Goal: Transaction & Acquisition: Purchase product/service

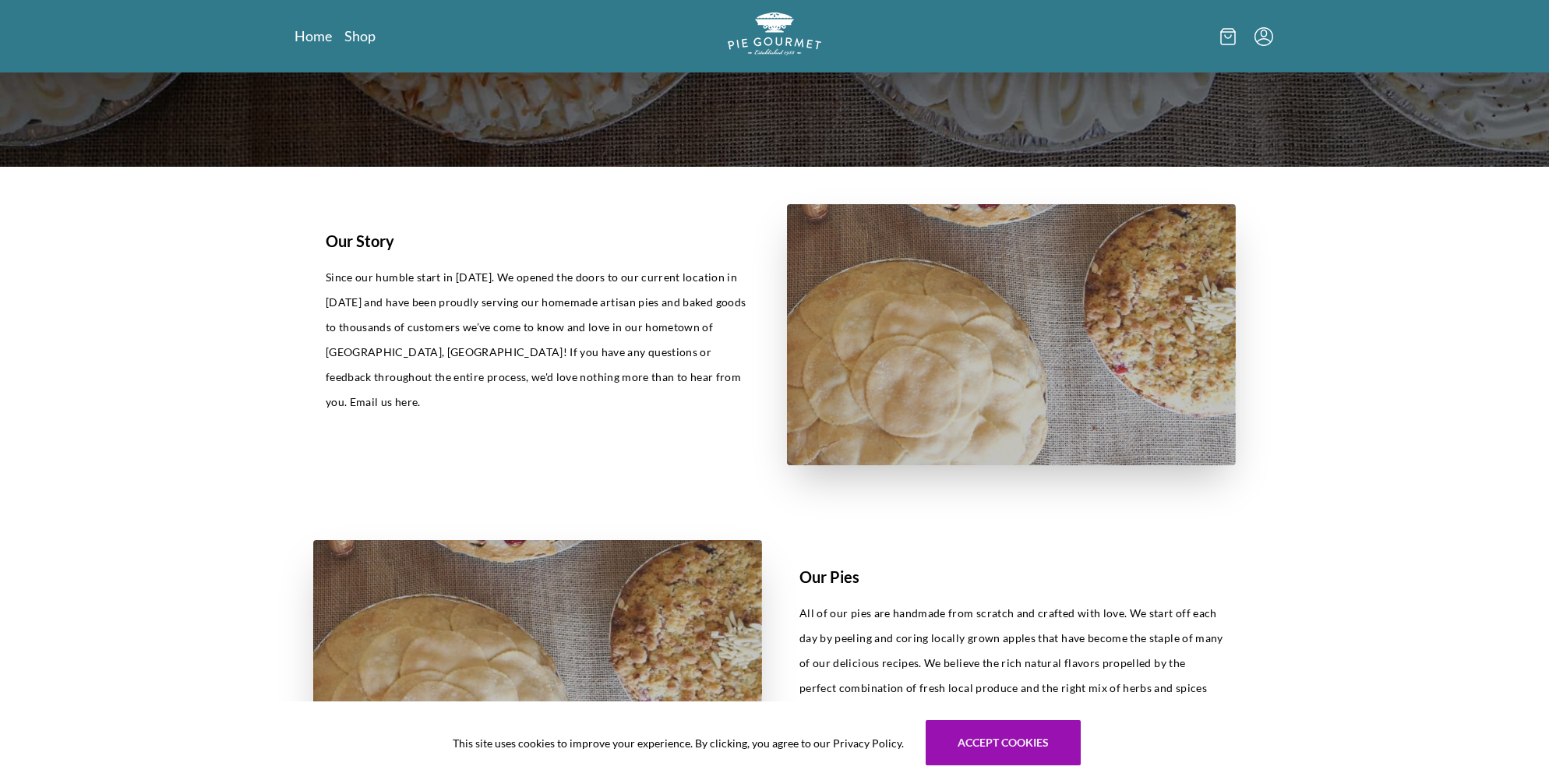
scroll to position [454, 0]
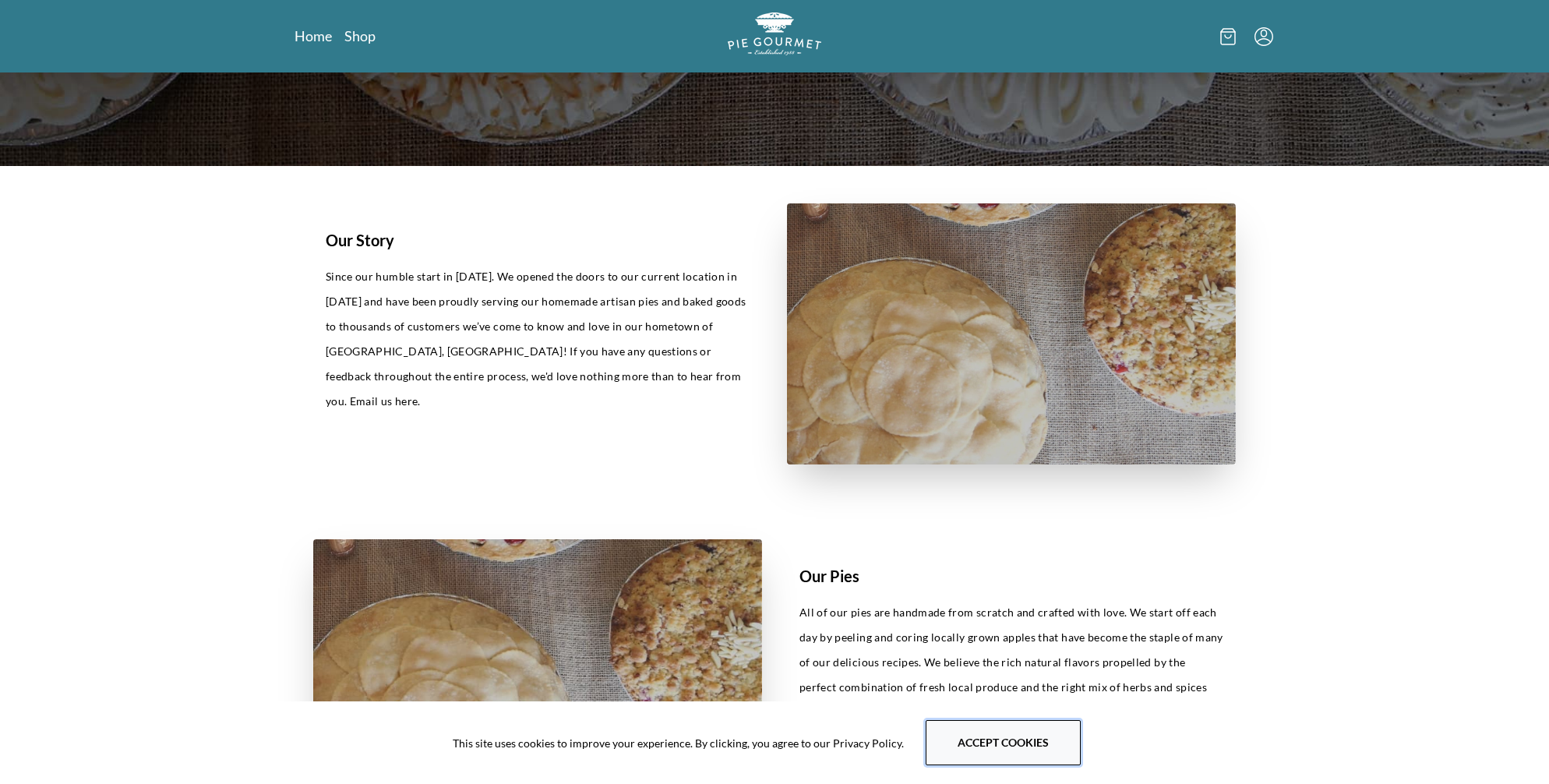
click at [1077, 739] on button "Accept cookies" at bounding box center [1003, 742] width 156 height 45
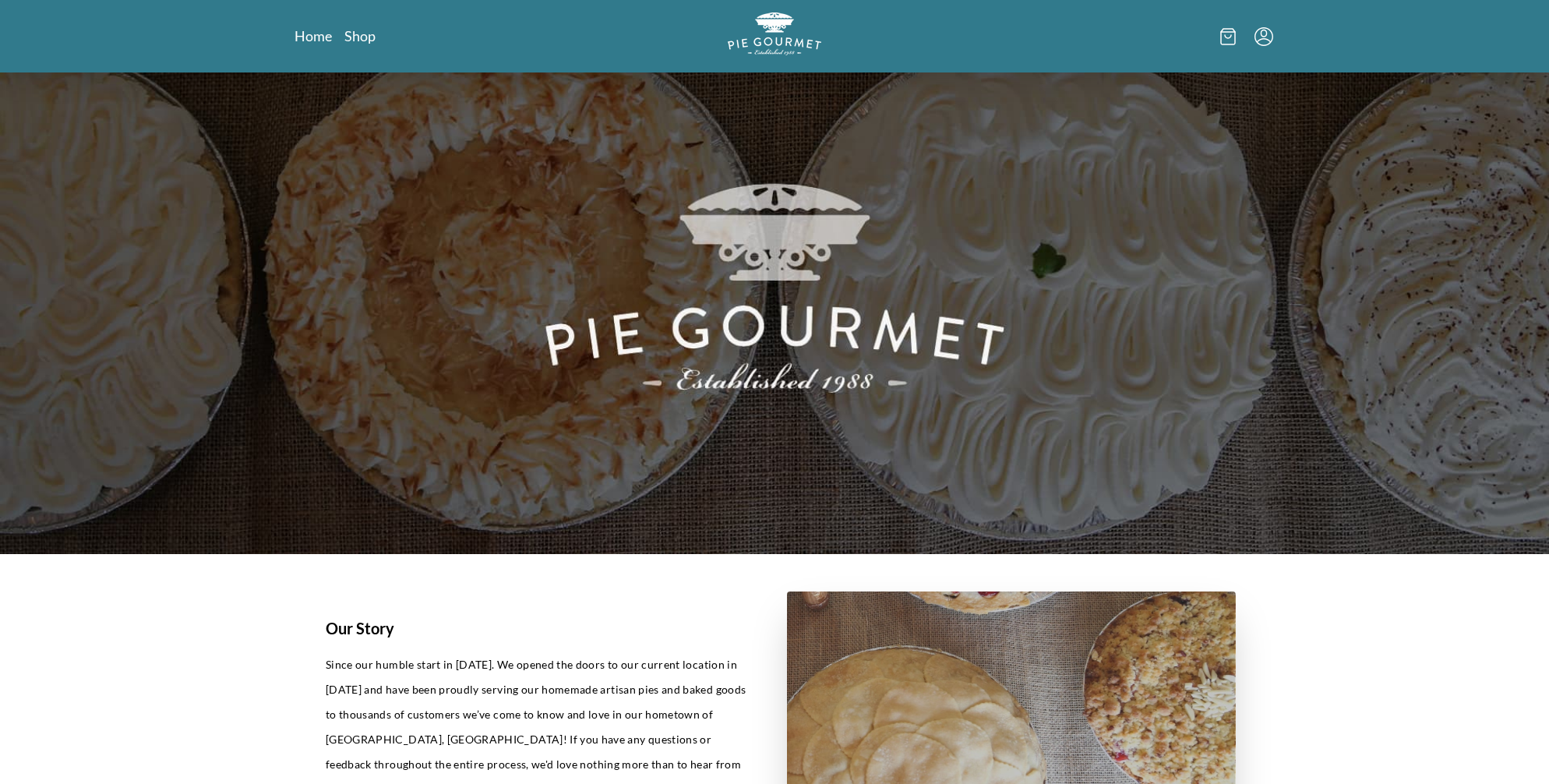
scroll to position [0, 0]
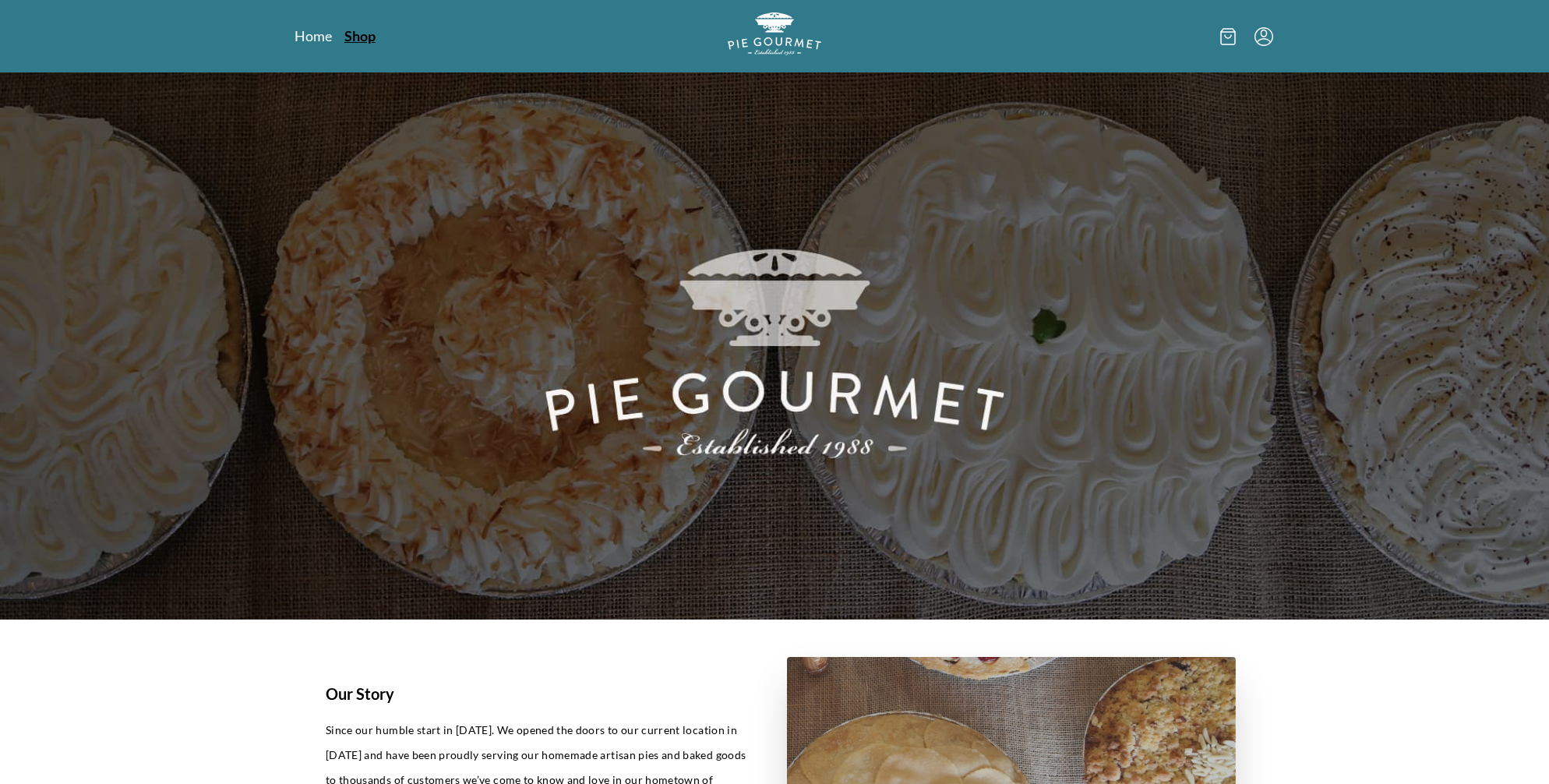
click at [376, 45] on link "Shop" at bounding box center [360, 36] width 31 height 18
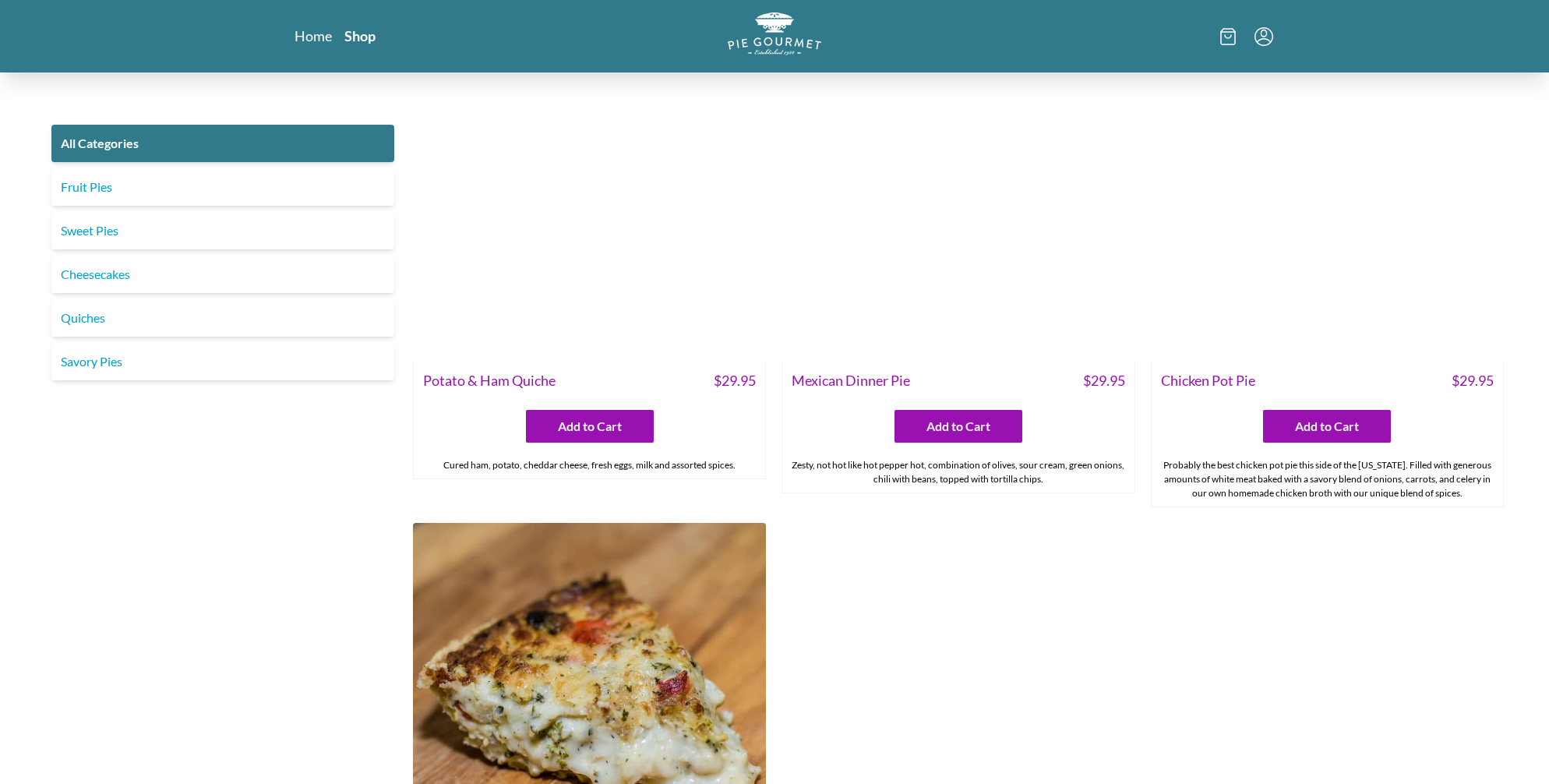
scroll to position [2646, 0]
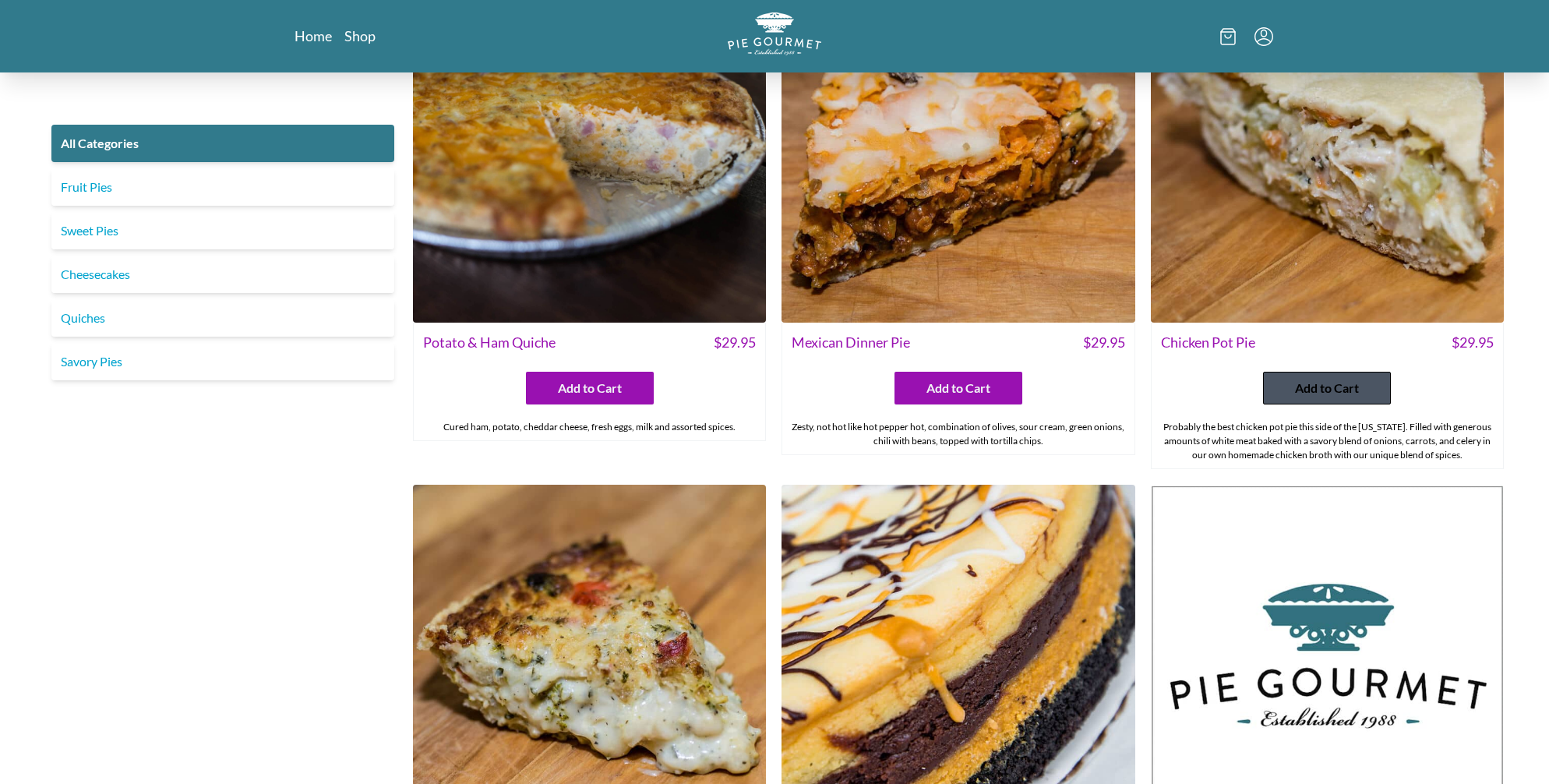
click at [1335, 398] on span "Add to Cart" at bounding box center [1326, 388] width 64 height 18
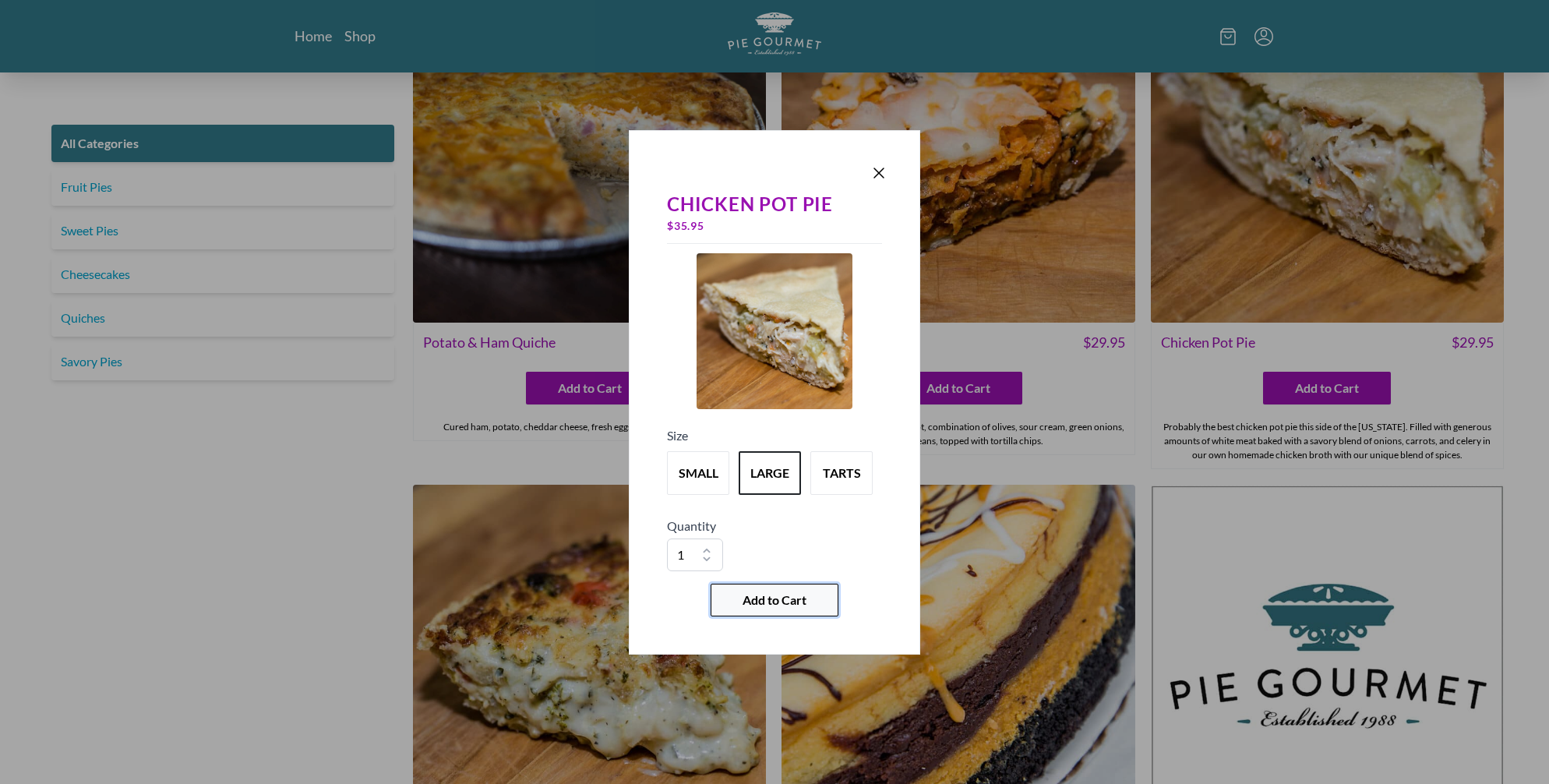
click at [765, 609] on span "Add to Cart" at bounding box center [774, 600] width 64 height 18
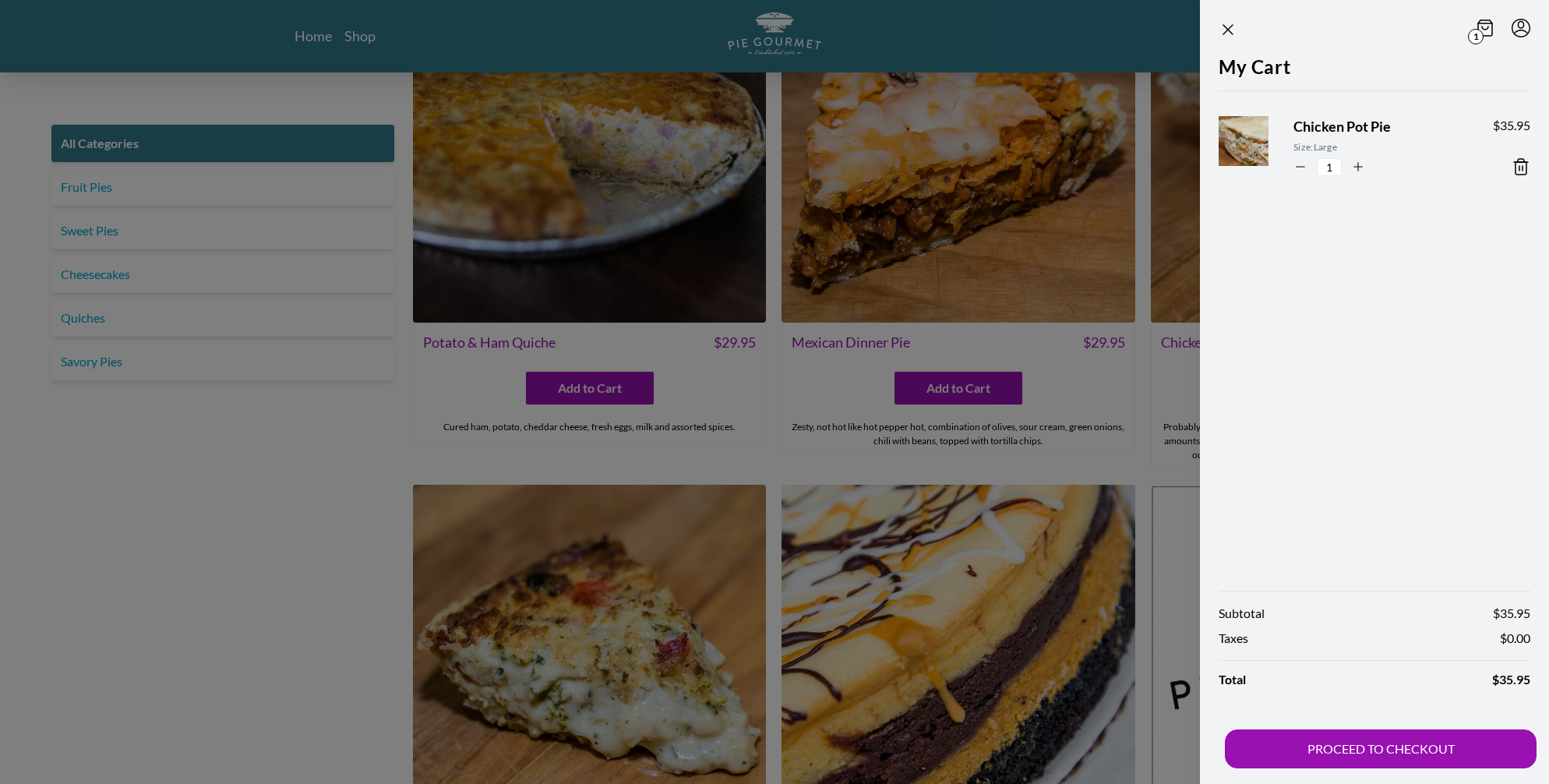
click at [364, 605] on div at bounding box center [774, 392] width 1549 height 784
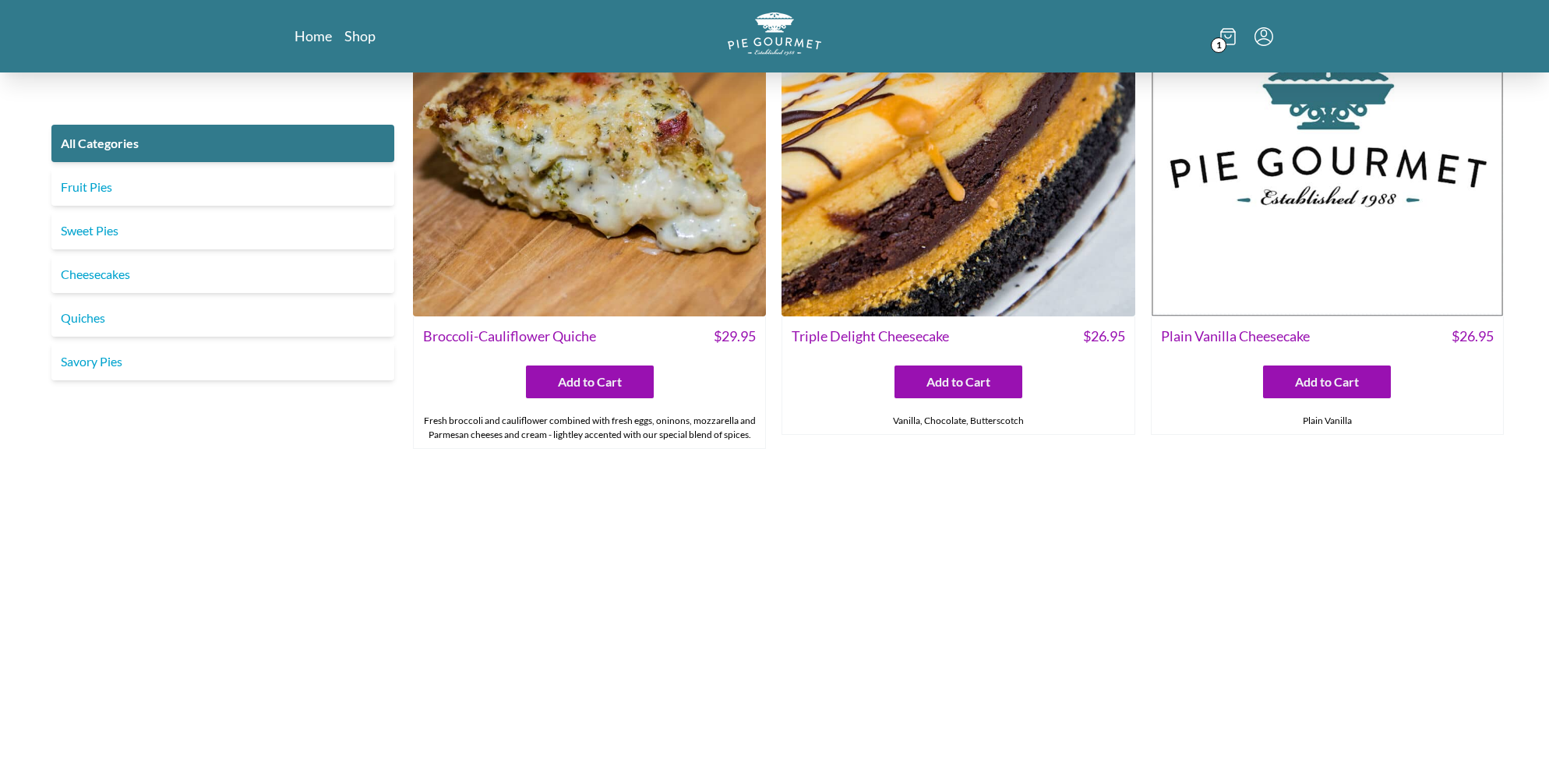
scroll to position [3184, 0]
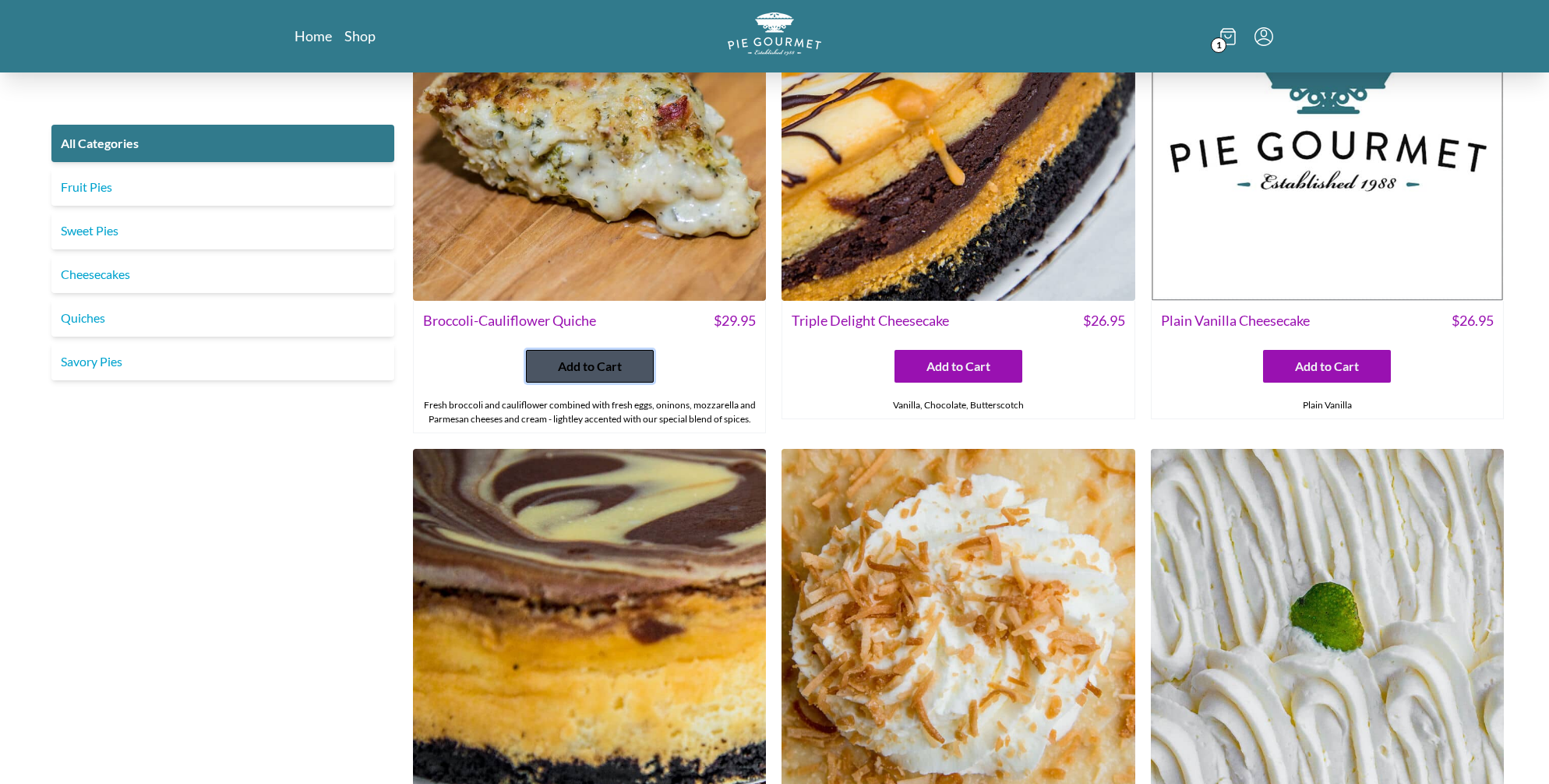
click at [583, 383] on button "Add to Cart" at bounding box center [590, 366] width 128 height 33
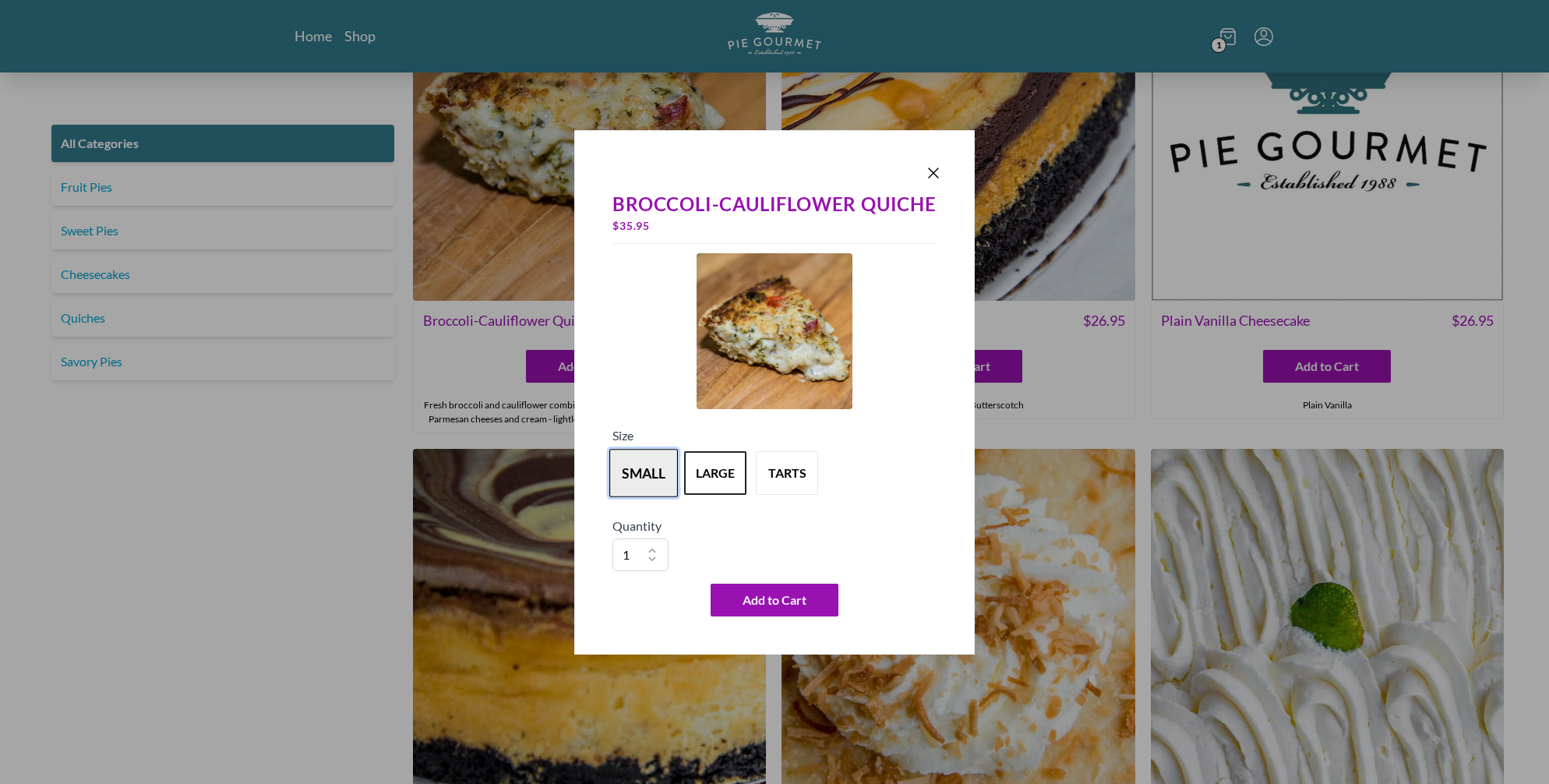
click at [631, 474] on button "small" at bounding box center [643, 473] width 69 height 49
click at [766, 609] on span "Add to Cart" at bounding box center [774, 600] width 64 height 18
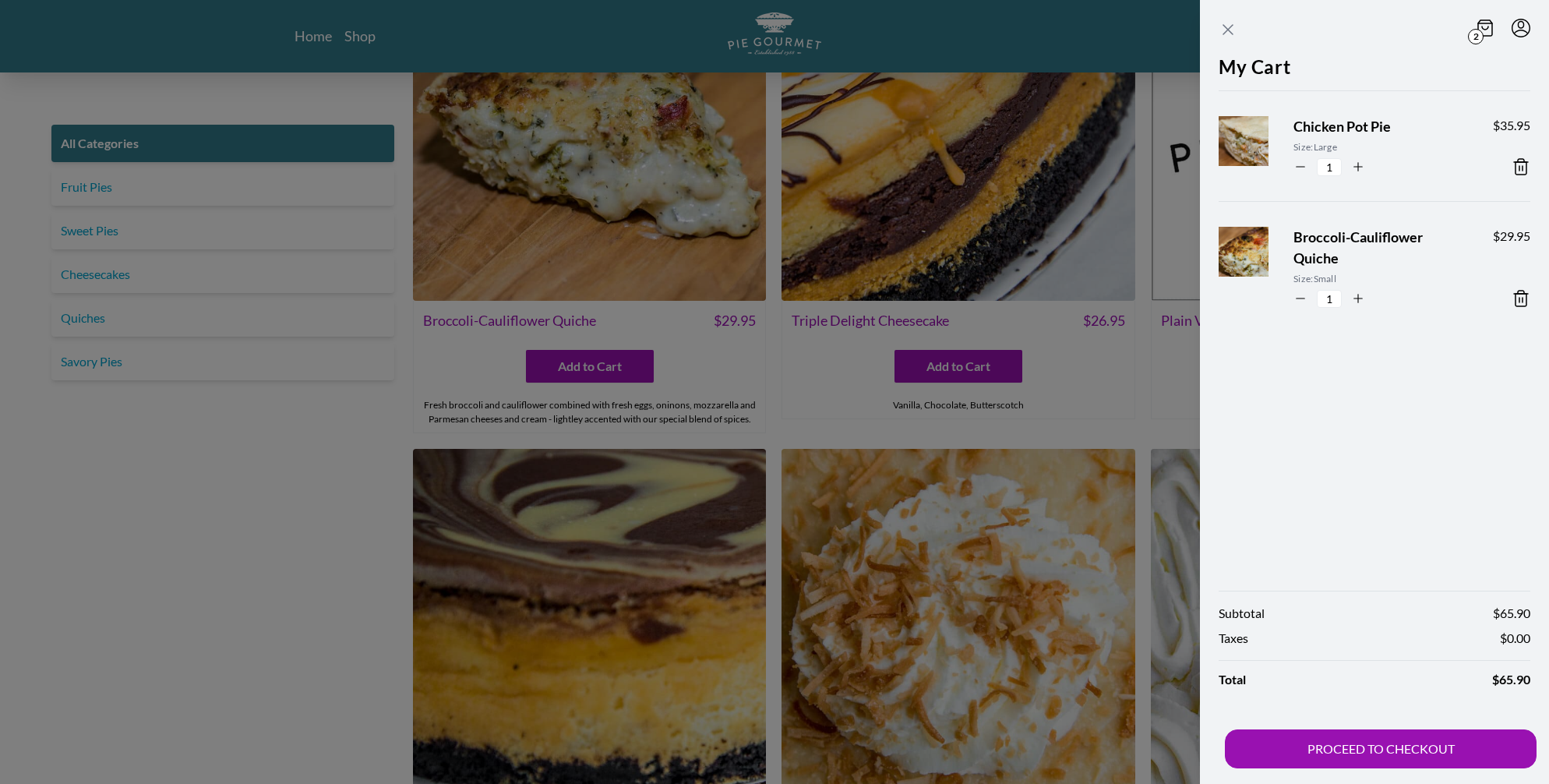
click at [1223, 34] on icon "Close panel" at bounding box center [1228, 29] width 9 height 9
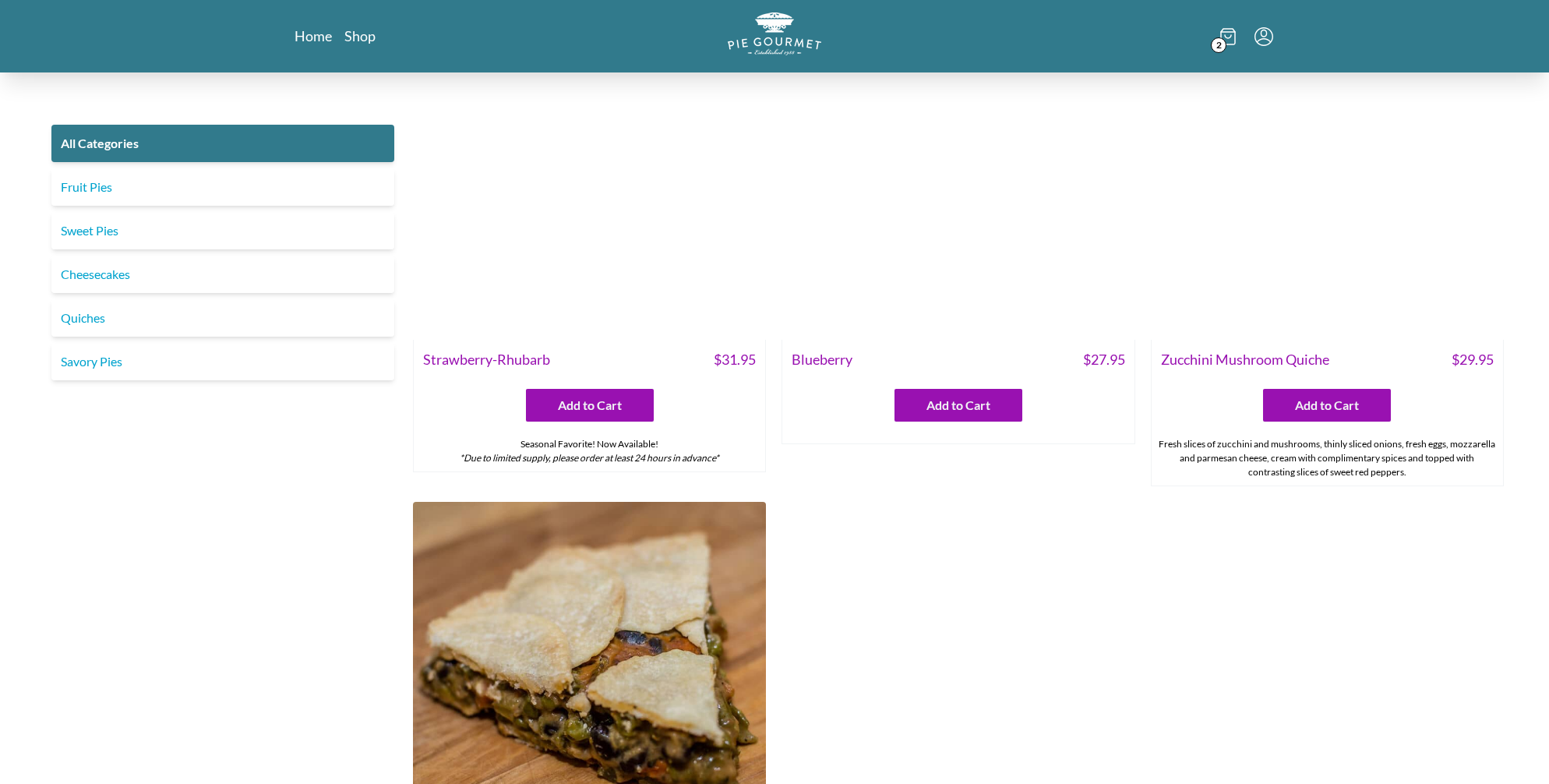
scroll to position [1079, 0]
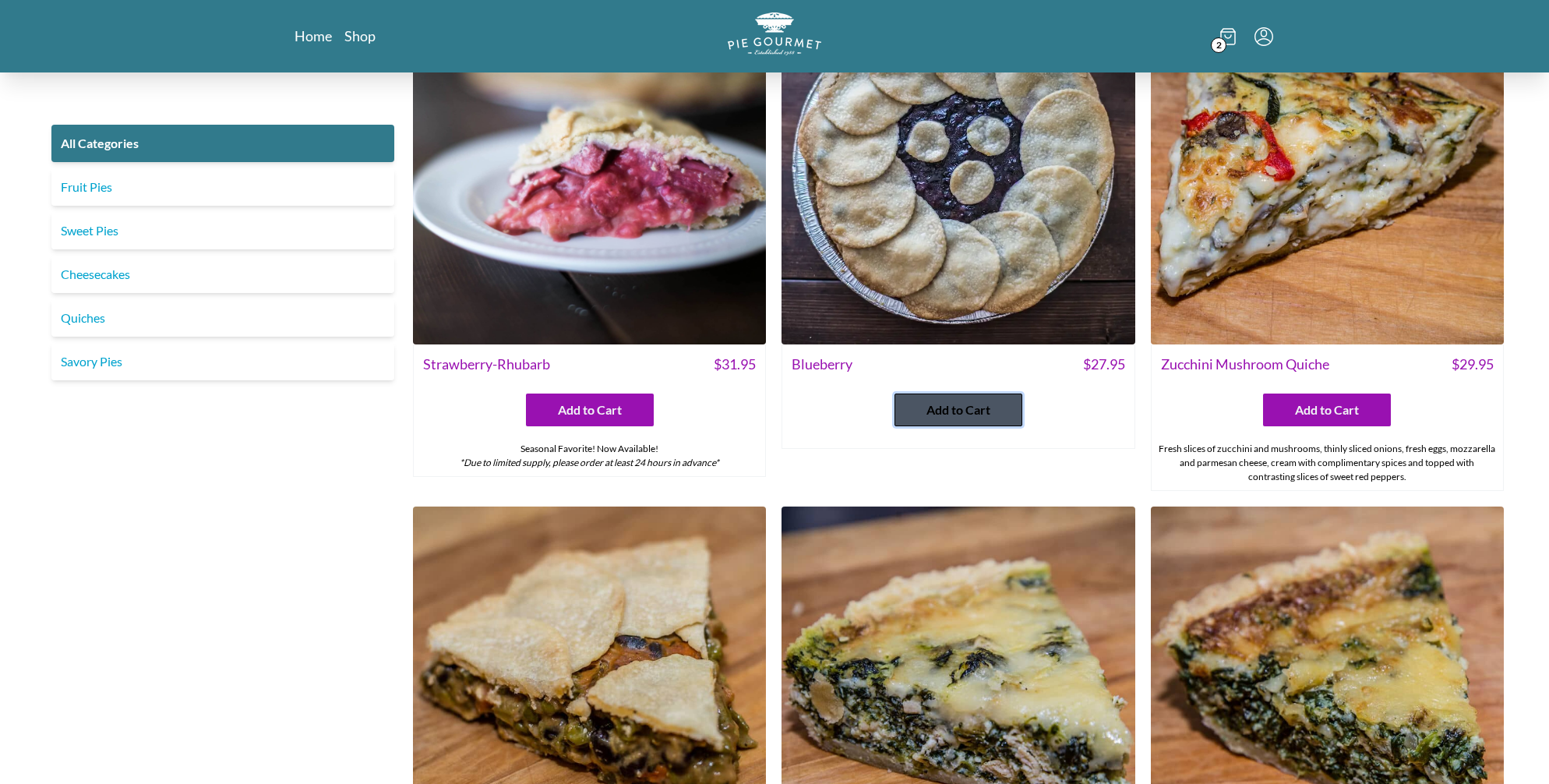
click at [959, 420] on span "Add to Cart" at bounding box center [958, 409] width 64 height 18
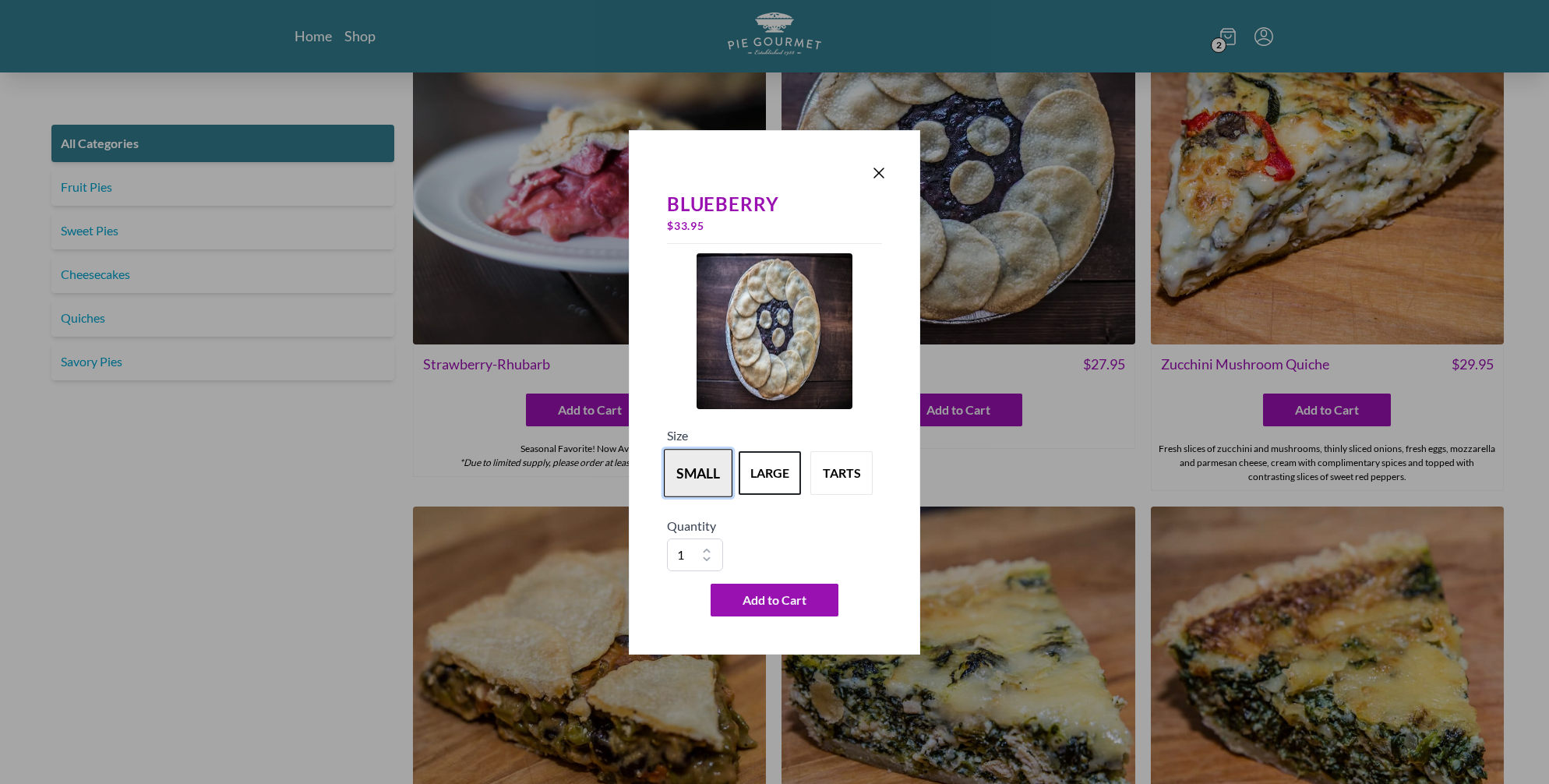
click at [683, 479] on button "small" at bounding box center [698, 473] width 69 height 49
click at [789, 617] on button "Add to Cart" at bounding box center [774, 600] width 128 height 33
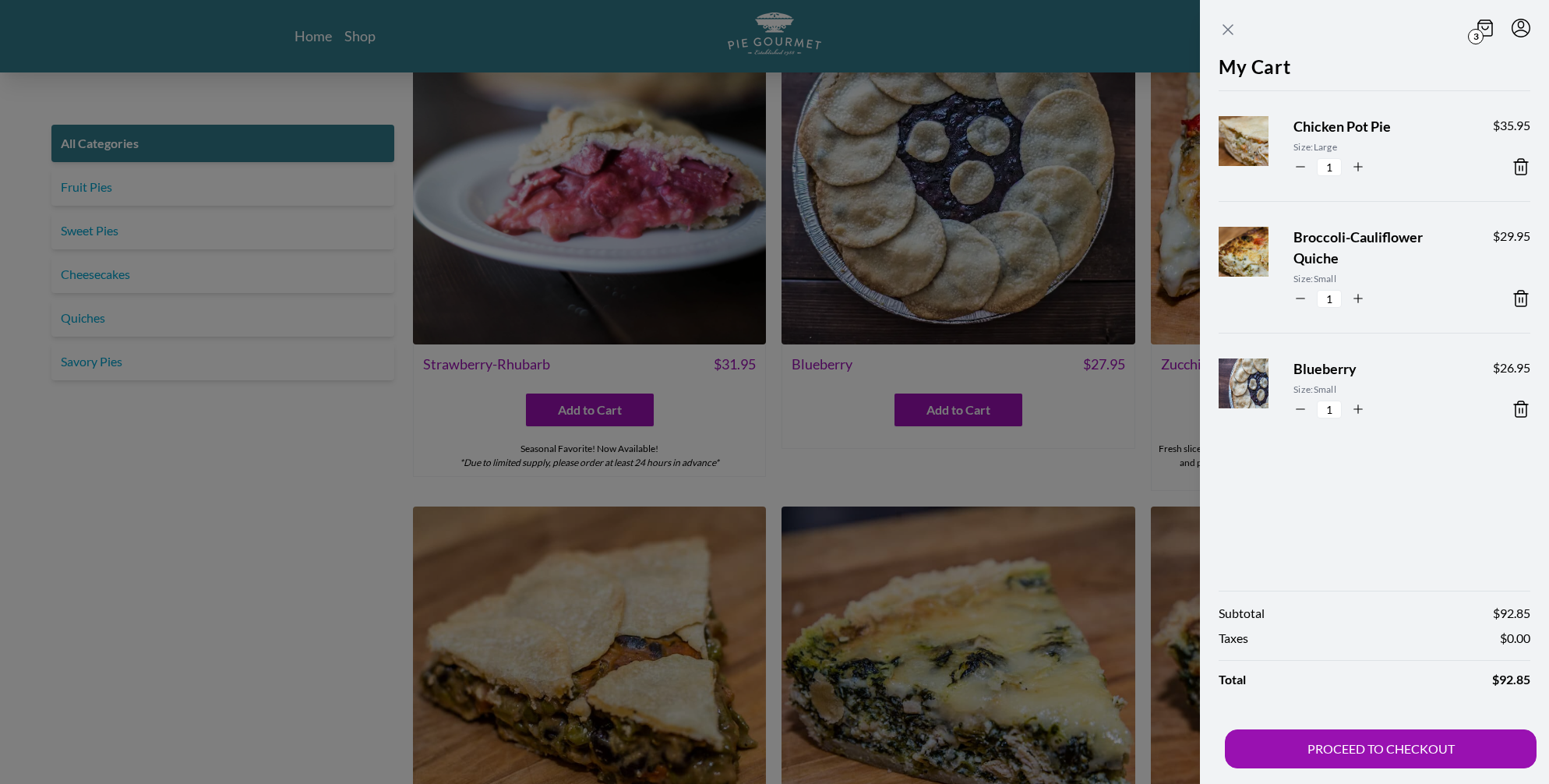
click at [1223, 32] on icon "Close panel" at bounding box center [1228, 29] width 9 height 9
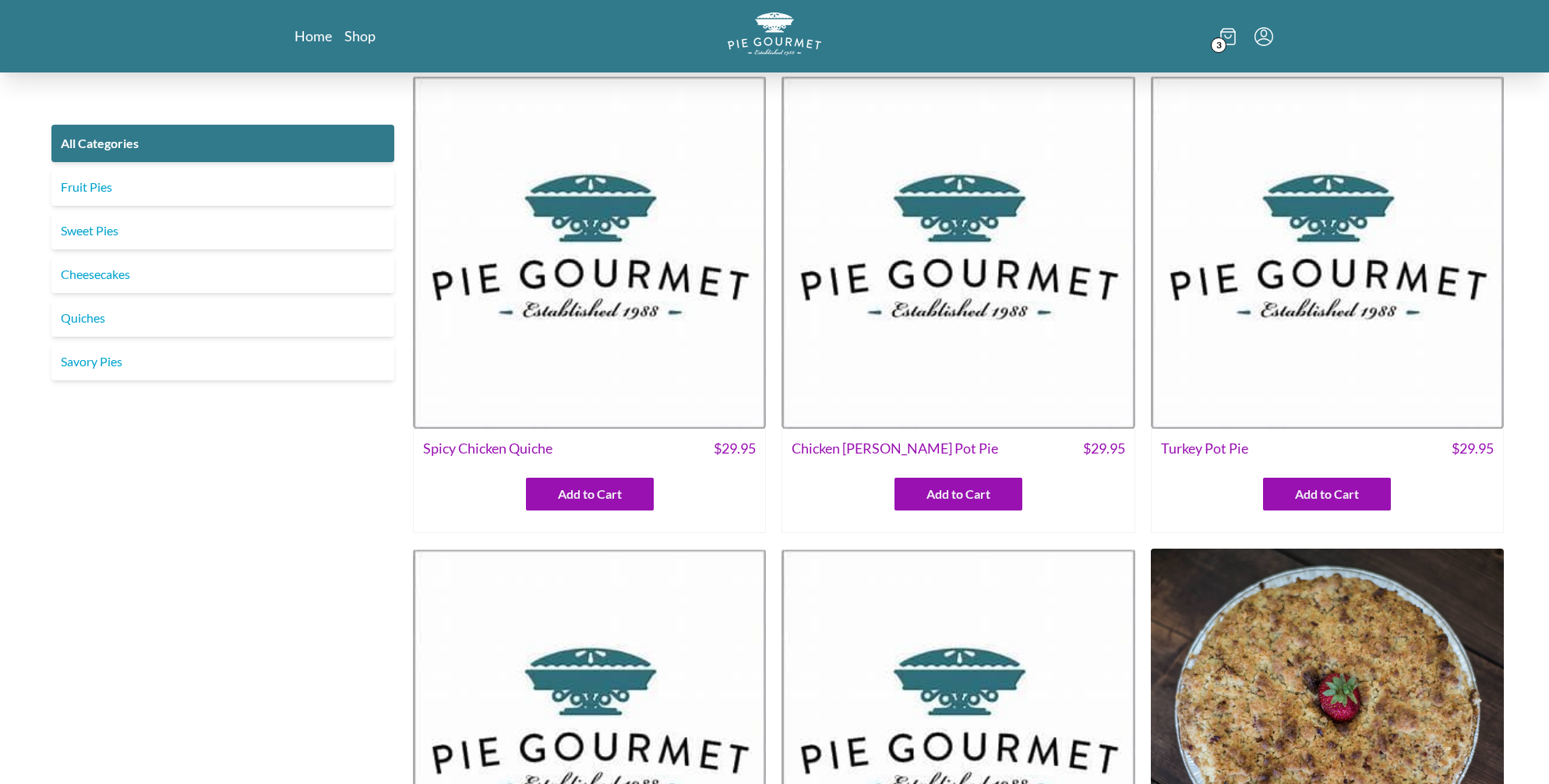
scroll to position [0, 0]
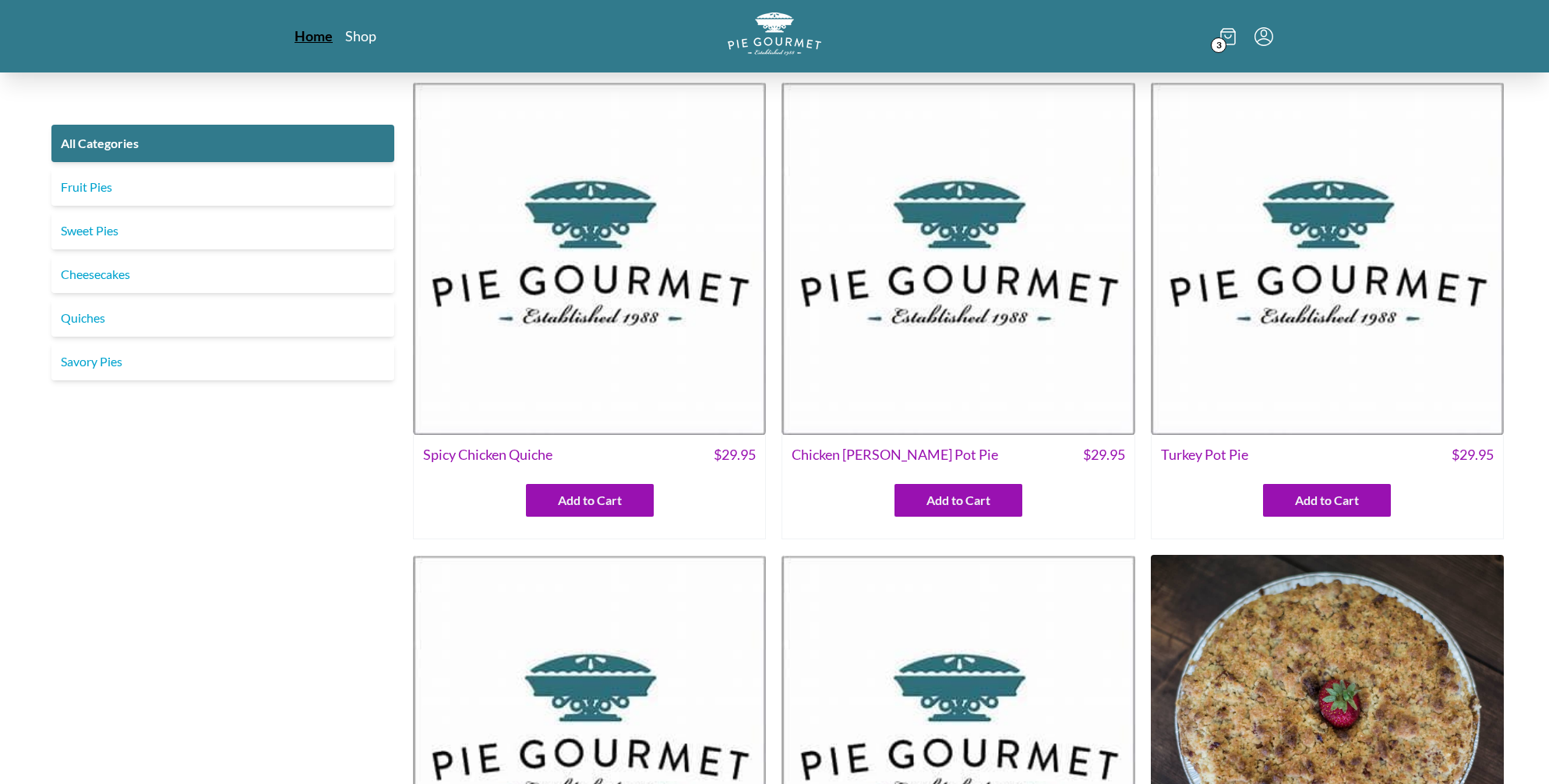
click at [316, 38] on link "Home" at bounding box center [313, 36] width 38 height 18
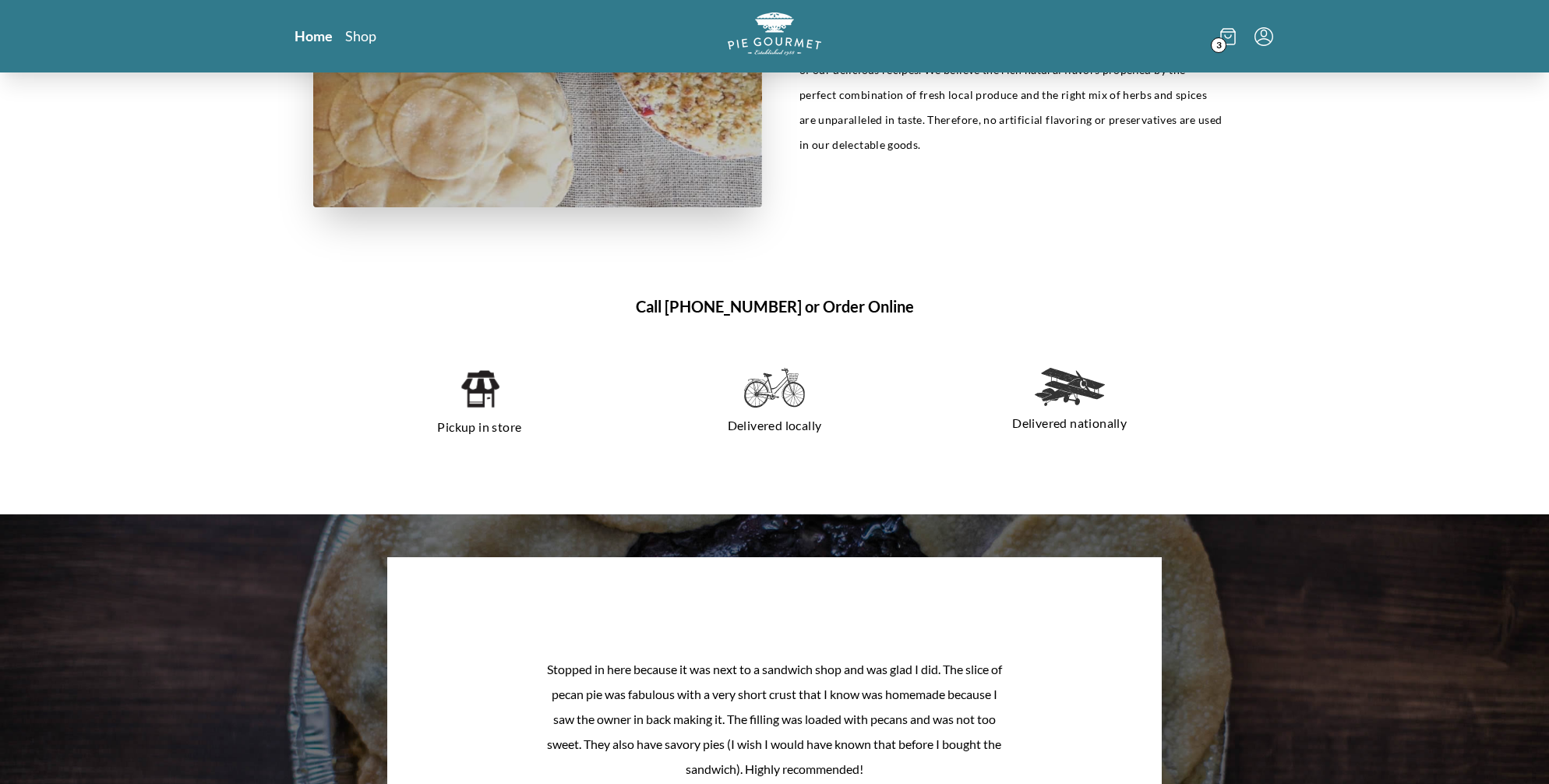
scroll to position [1037, 0]
